Goal: Task Accomplishment & Management: Manage account settings

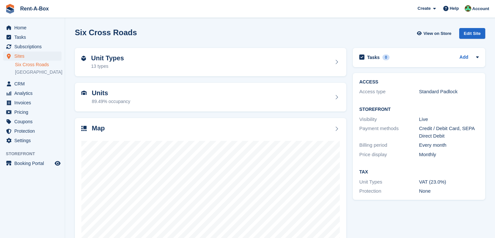
scroll to position [40, 0]
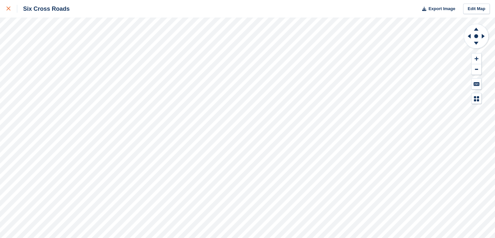
click at [10, 10] on icon at bounding box center [9, 9] width 4 height 4
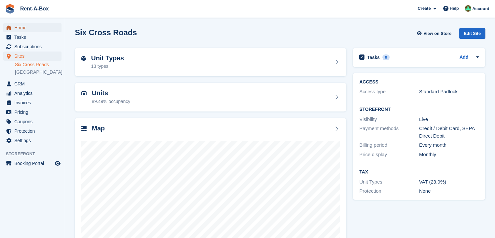
click at [36, 28] on span "Home" at bounding box center [33, 27] width 39 height 9
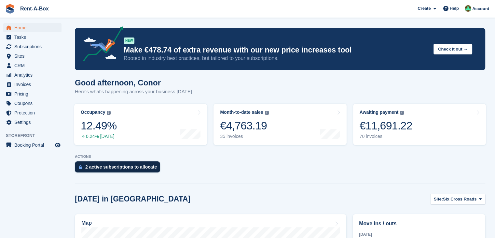
click at [126, 167] on div "2 active subscriptions to allocate" at bounding box center [121, 166] width 72 height 5
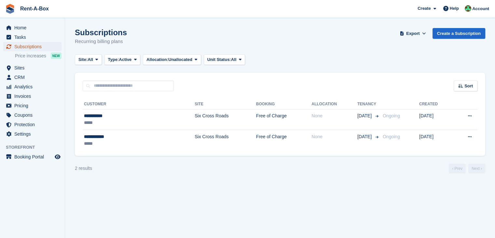
click at [36, 48] on span "Subscriptions" at bounding box center [33, 46] width 39 height 9
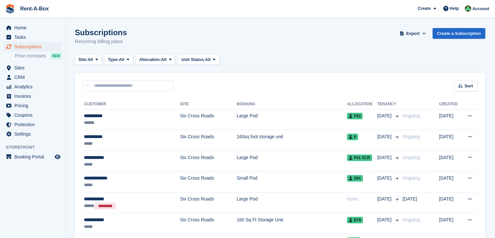
click at [102, 30] on h1 "Subscriptions" at bounding box center [101, 32] width 52 height 9
drag, startPoint x: 98, startPoint y: 31, endPoint x: 61, endPoint y: 29, distance: 37.2
click at [98, 31] on h1 "Subscriptions" at bounding box center [101, 32] width 52 height 9
click at [21, 29] on span "Home" at bounding box center [33, 27] width 39 height 9
